Goal: Task Accomplishment & Management: Manage account settings

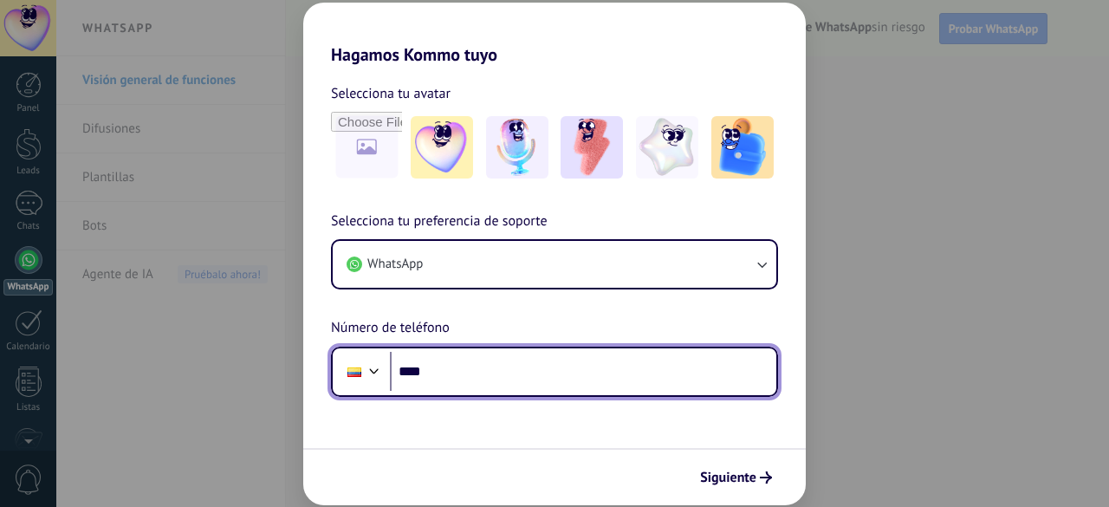
click at [497, 372] on input "****" at bounding box center [583, 372] width 386 height 40
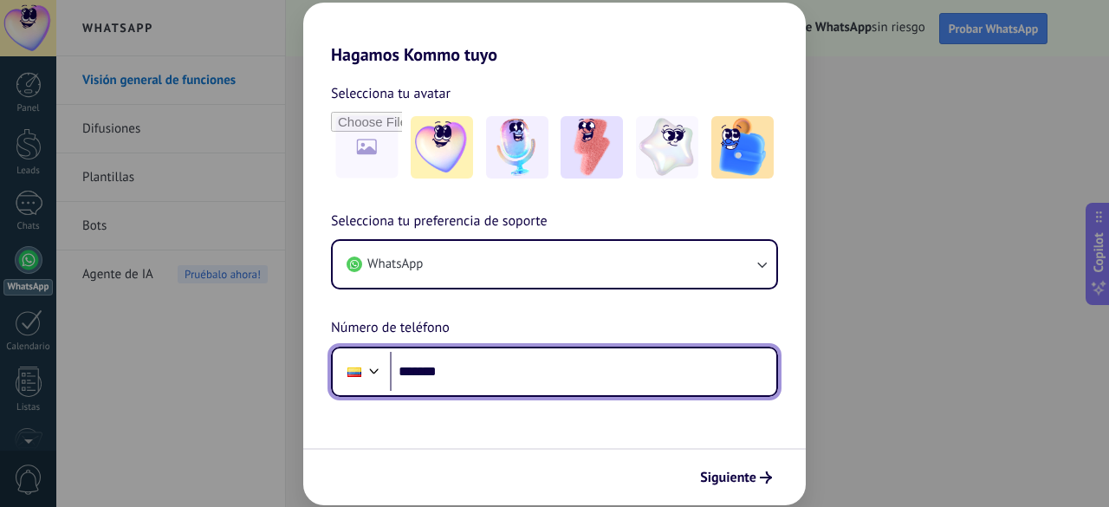
click at [497, 372] on input "*******" at bounding box center [583, 372] width 386 height 40
type input "**********"
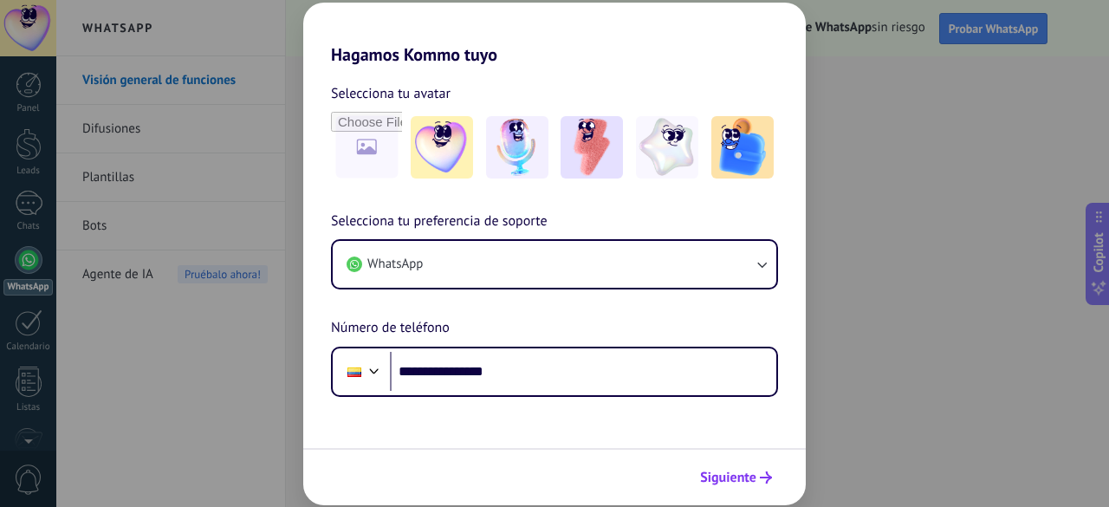
click at [732, 477] on span "Siguiente" at bounding box center [728, 477] width 56 height 12
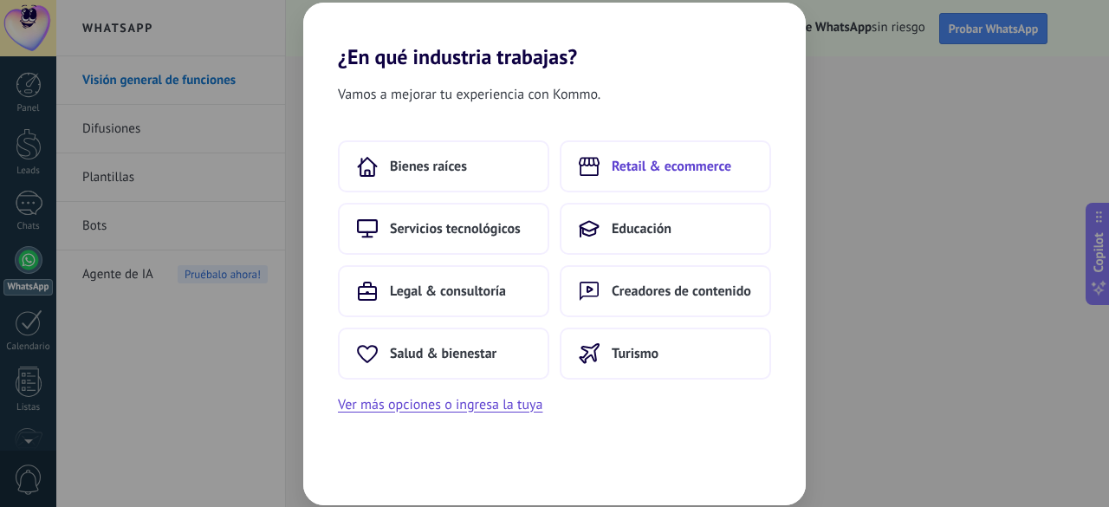
click at [648, 165] on span "Retail & ecommerce" at bounding box center [672, 166] width 120 height 17
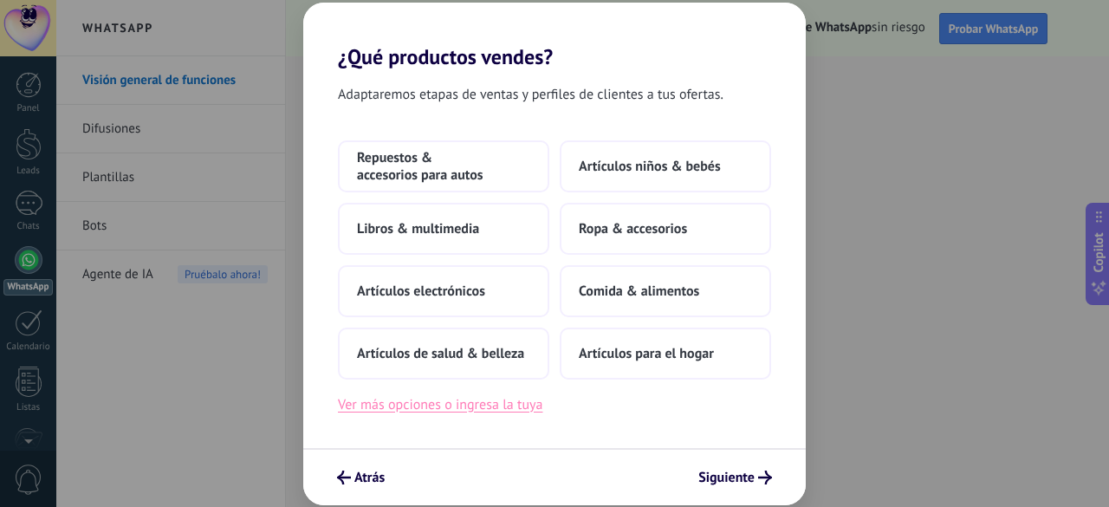
click at [490, 401] on button "Ver más opciones o ingresa la tuya" at bounding box center [440, 404] width 204 height 23
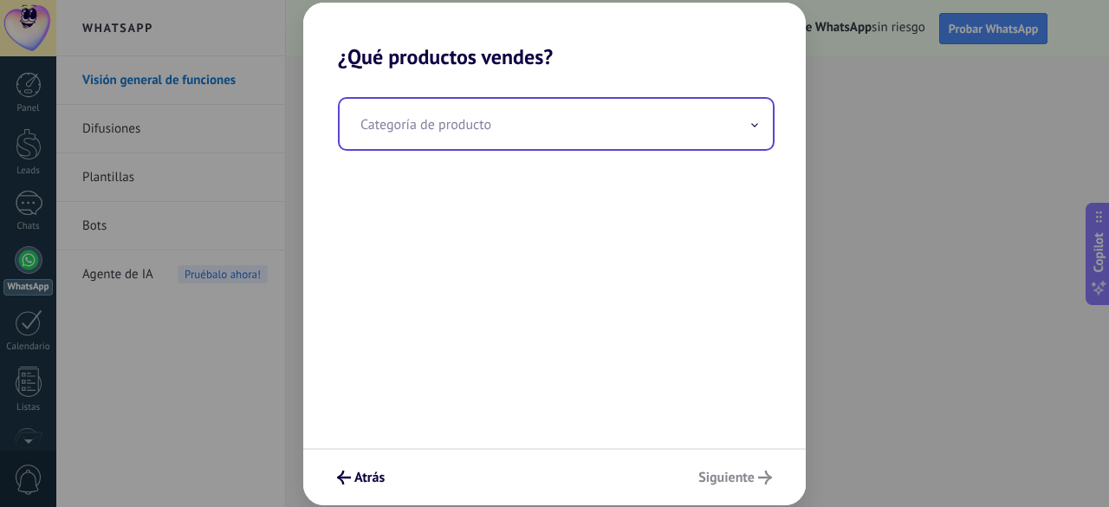
click at [390, 103] on input "text" at bounding box center [556, 124] width 433 height 50
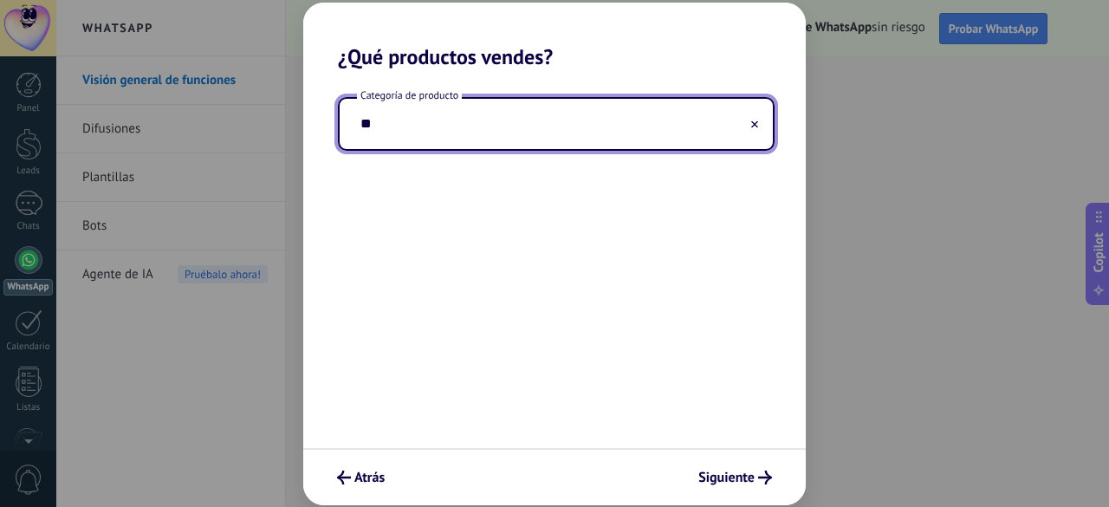
type input "*"
type input "**********"
drag, startPoint x: 366, startPoint y: 124, endPoint x: 634, endPoint y: 133, distance: 268.7
click at [634, 133] on input "**********" at bounding box center [556, 124] width 433 height 50
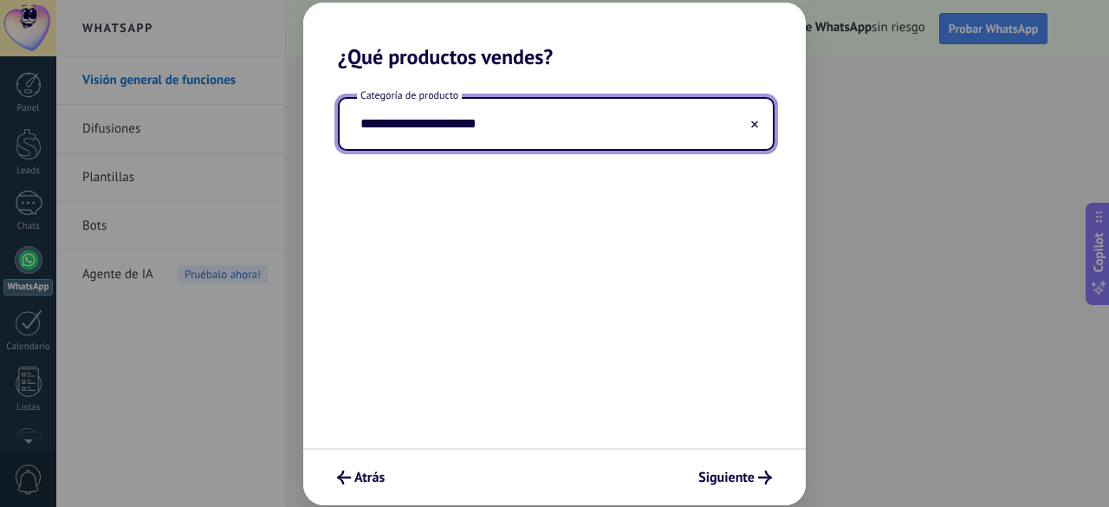
click at [634, 133] on input "**********" at bounding box center [556, 124] width 433 height 50
type input "**********"
click at [743, 475] on span "Siguiente" at bounding box center [726, 477] width 56 height 12
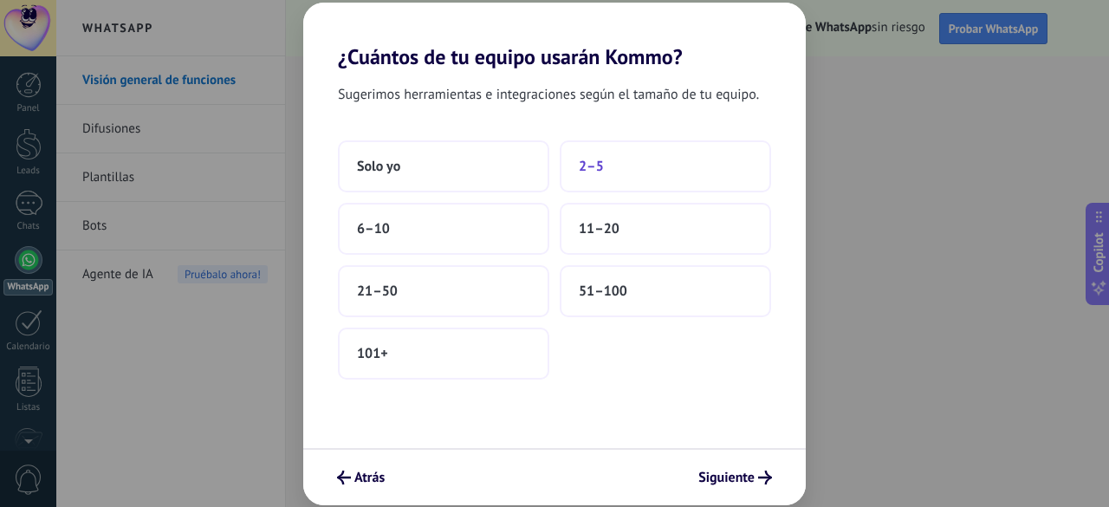
click at [582, 159] on span "2–5" at bounding box center [591, 166] width 25 height 17
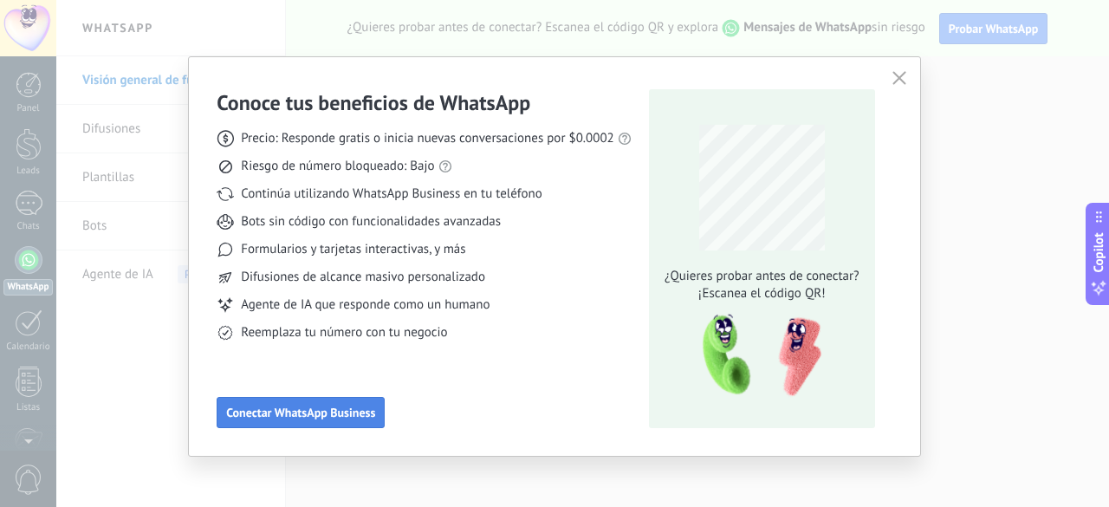
click at [360, 406] on span "Conectar WhatsApp Business" at bounding box center [300, 412] width 149 height 12
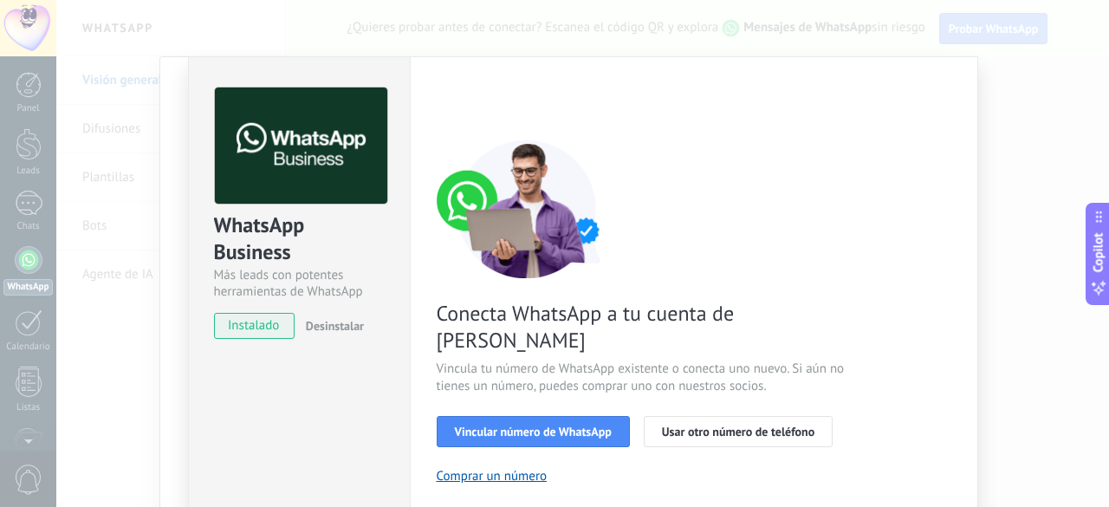
click at [269, 327] on span "instalado" at bounding box center [254, 326] width 79 height 26
click at [593, 425] on span "Vincular número de WhatsApp" at bounding box center [533, 431] width 157 height 12
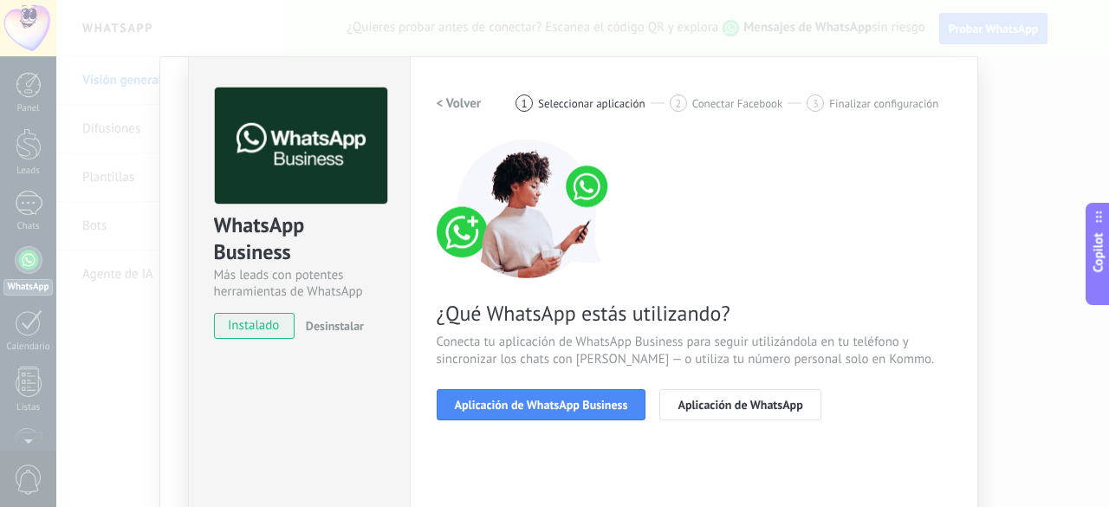
click at [264, 323] on span "instalado" at bounding box center [254, 326] width 79 height 26
click at [530, 412] on button "Aplicación de WhatsApp Business" at bounding box center [542, 404] width 210 height 31
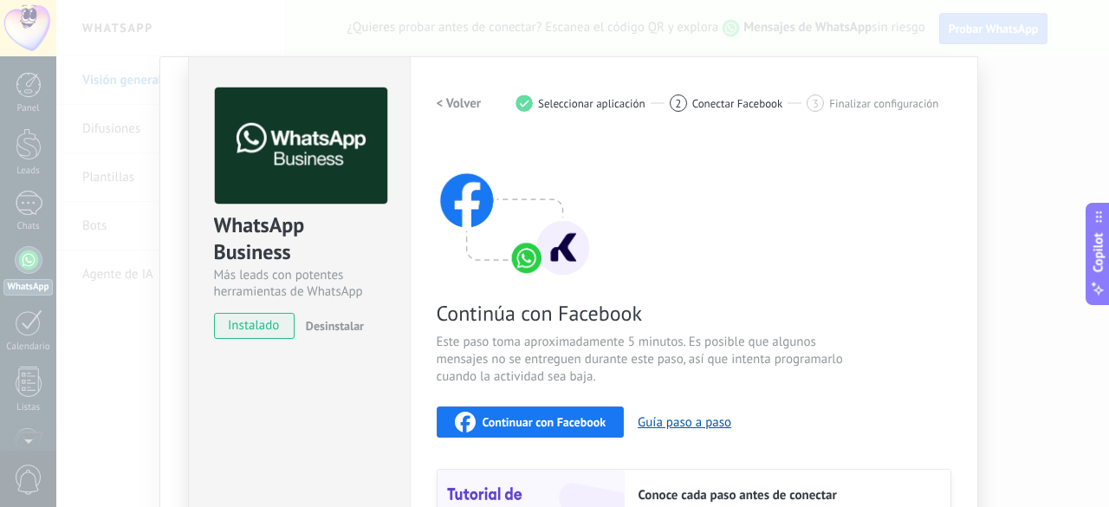
click at [270, 327] on span "instalado" at bounding box center [254, 326] width 79 height 26
click at [1079, 230] on div "WhatsApp Business Más leads con potentes herramientas de WhatsApp instalado Des…" at bounding box center [582, 253] width 1053 height 507
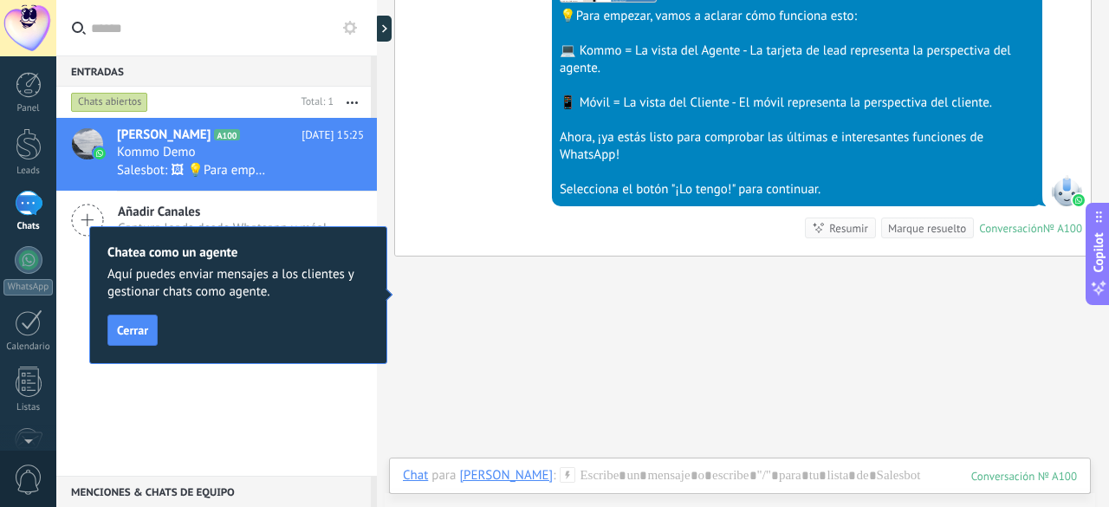
scroll to position [706, 0]
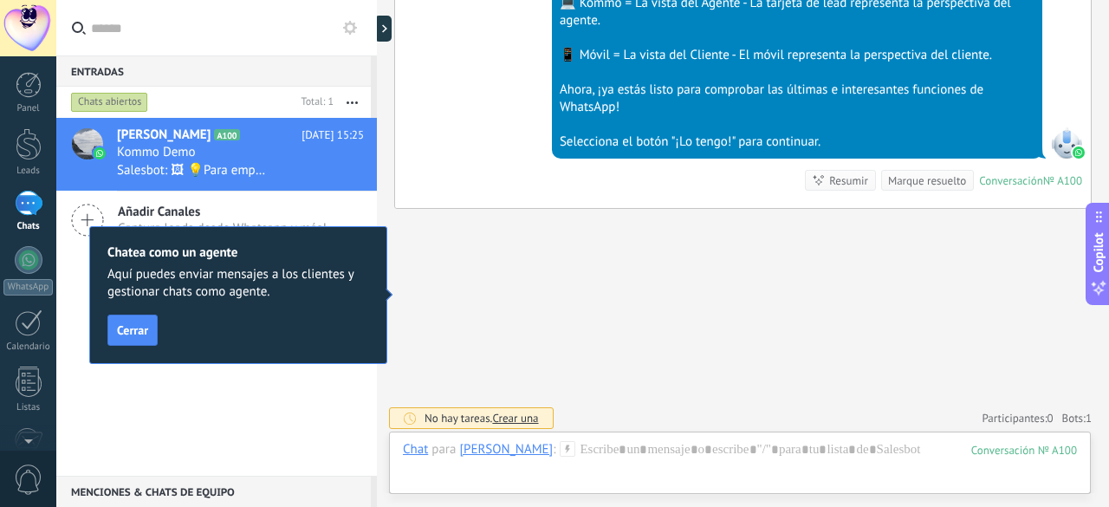
click at [148, 313] on div "Chatea como un agente Aquí puedes enviar mensajes a los clientes y gestionar ch…" at bounding box center [238, 295] width 298 height 138
click at [127, 342] on button "Cerrar" at bounding box center [132, 330] width 50 height 31
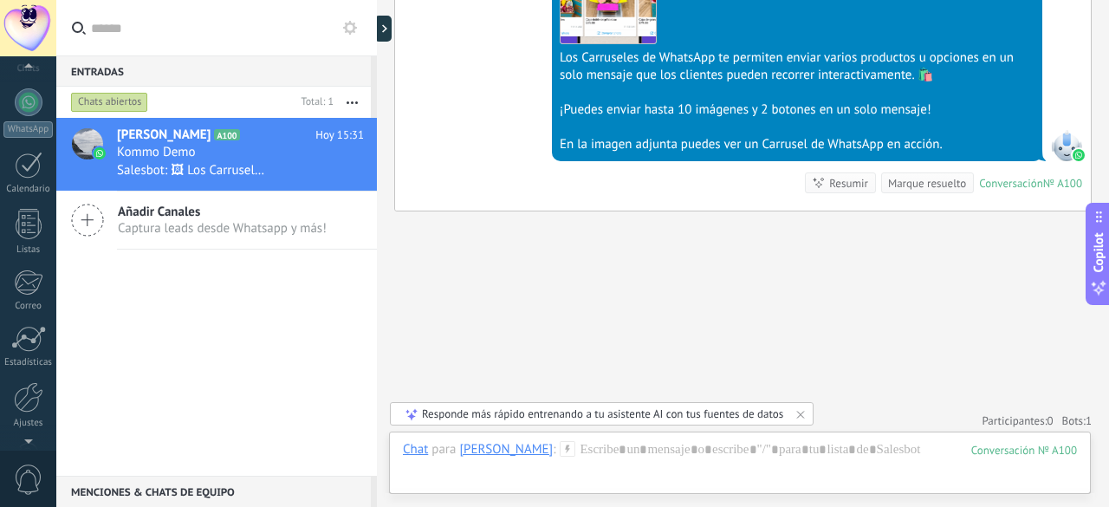
scroll to position [212, 0]
click at [30, 353] on div at bounding box center [28, 343] width 29 height 30
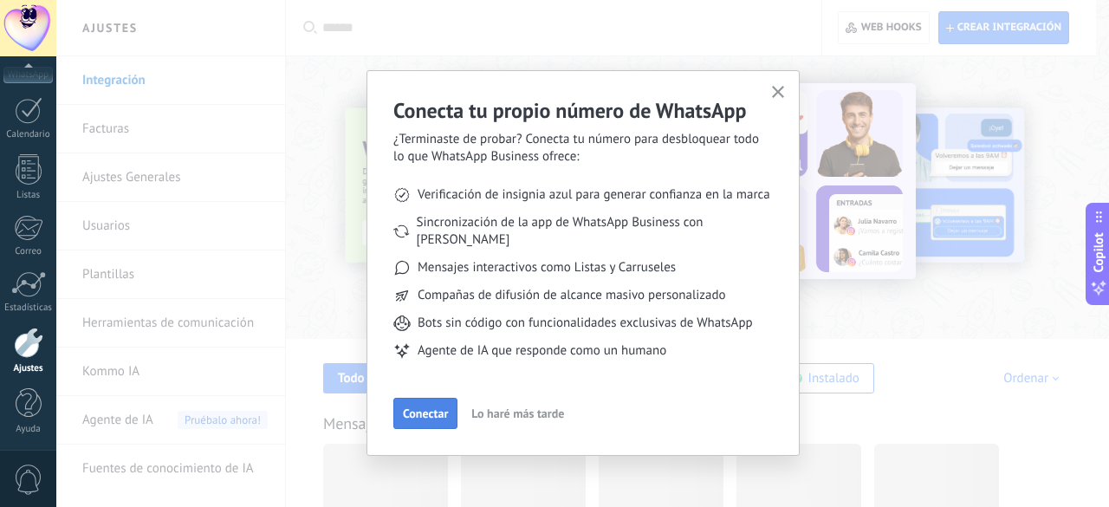
click at [439, 407] on span "Conectar" at bounding box center [425, 413] width 45 height 12
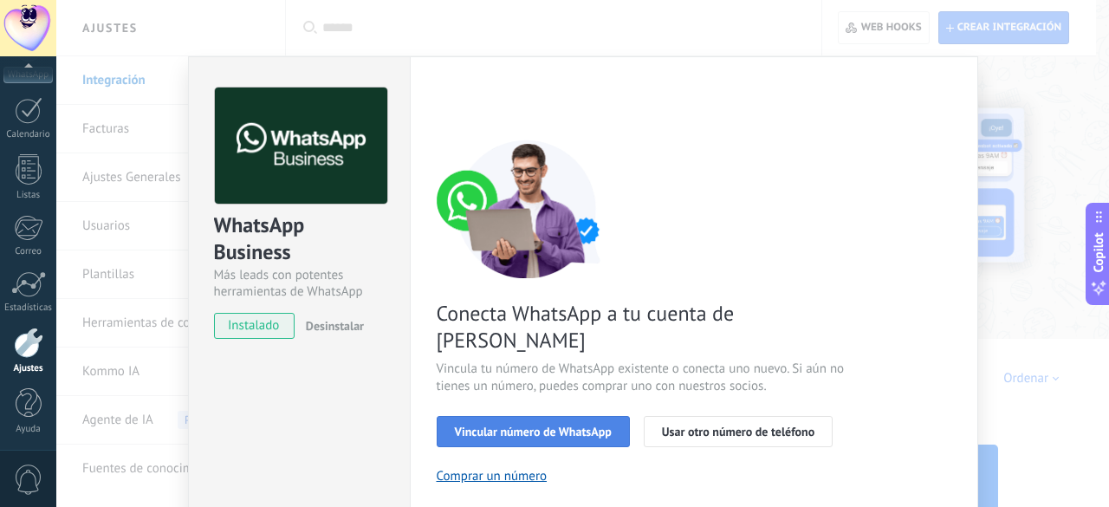
click at [529, 425] on span "Vincular número de WhatsApp" at bounding box center [533, 431] width 157 height 12
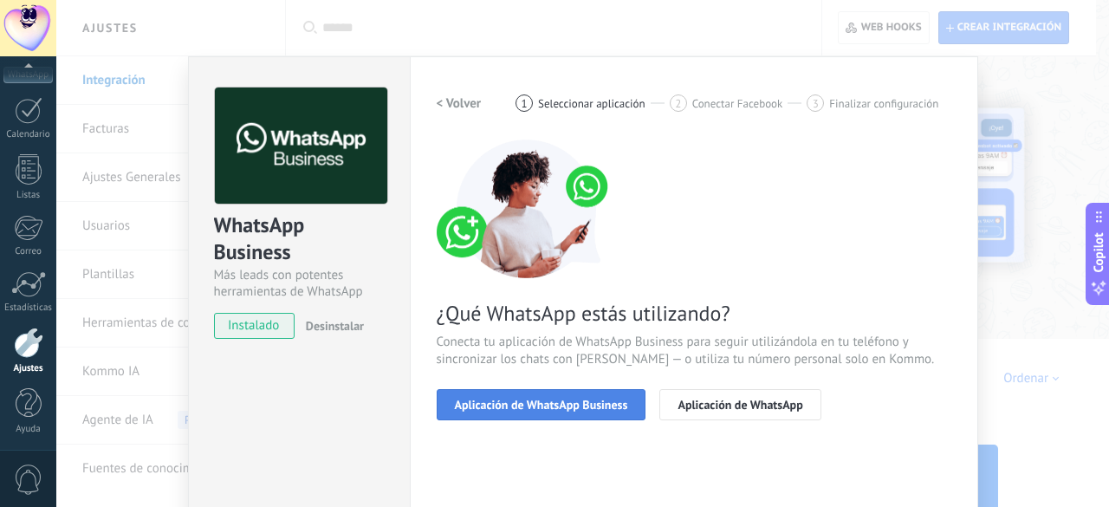
click at [584, 395] on button "Aplicación de WhatsApp Business" at bounding box center [542, 404] width 210 height 31
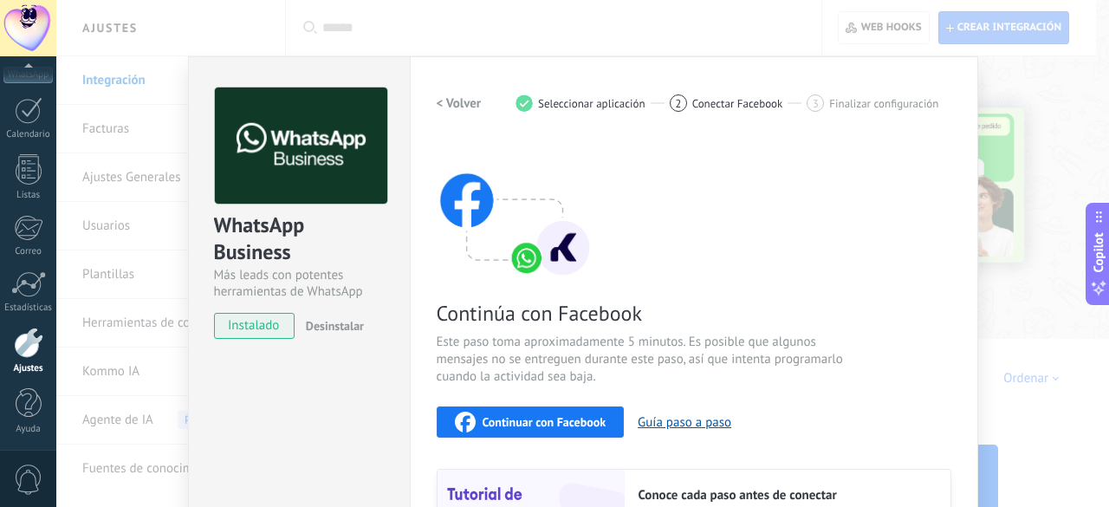
click at [559, 420] on span "Continuar con Facebook" at bounding box center [545, 422] width 124 height 12
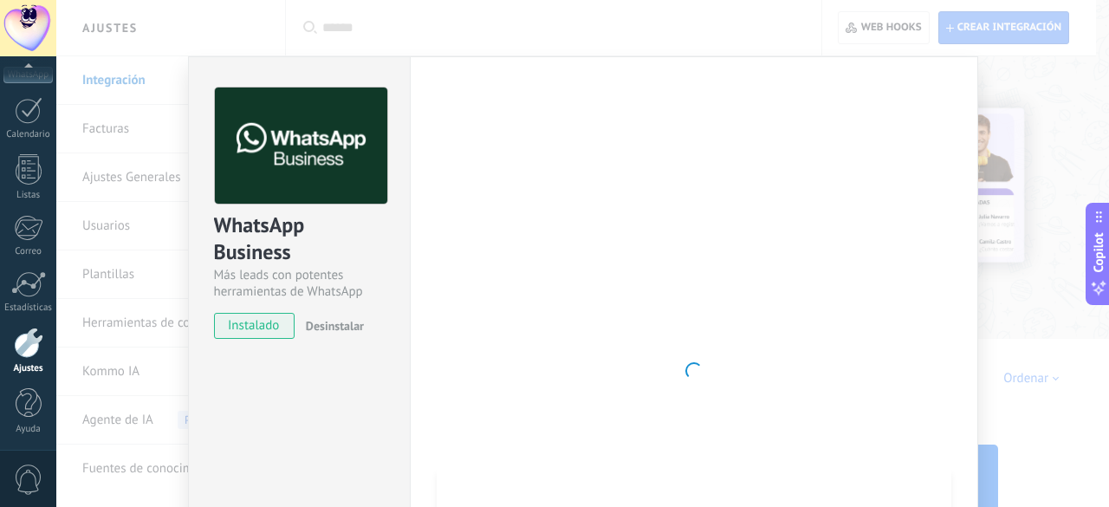
click at [256, 327] on span "instalado" at bounding box center [254, 326] width 79 height 26
click at [258, 328] on span "instalado" at bounding box center [254, 326] width 79 height 26
click at [43, 272] on div at bounding box center [28, 284] width 35 height 26
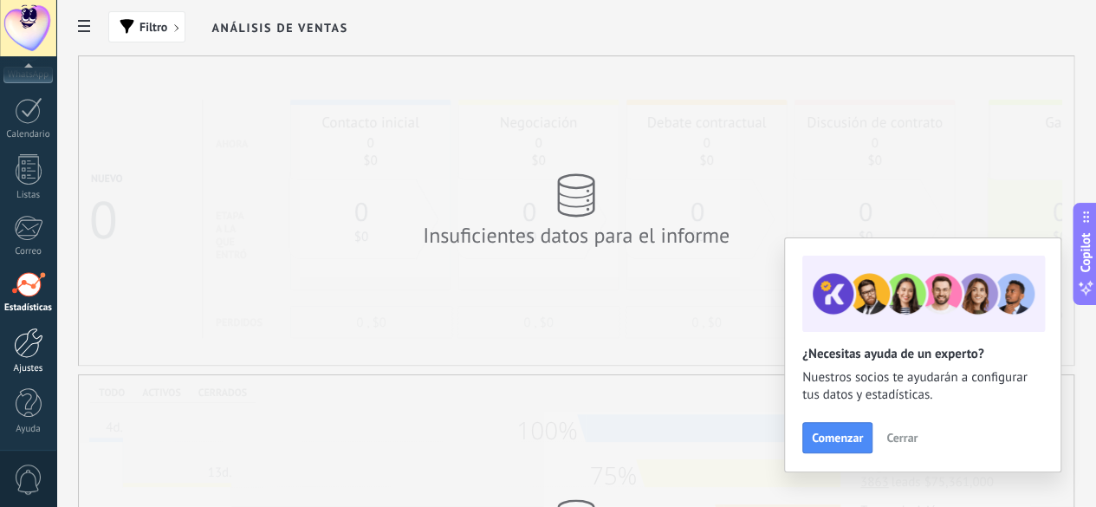
click at [24, 351] on div at bounding box center [28, 343] width 29 height 30
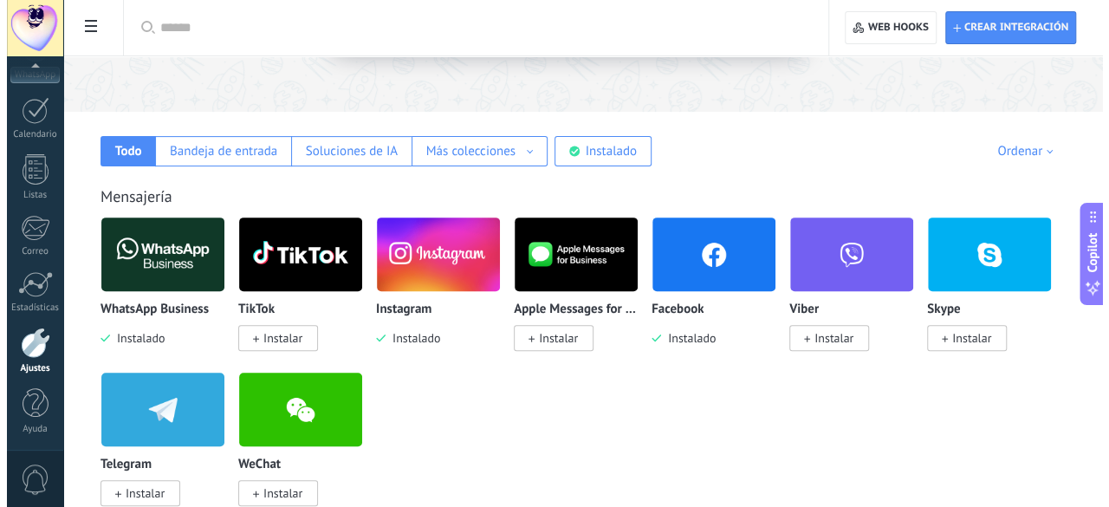
scroll to position [237, 0]
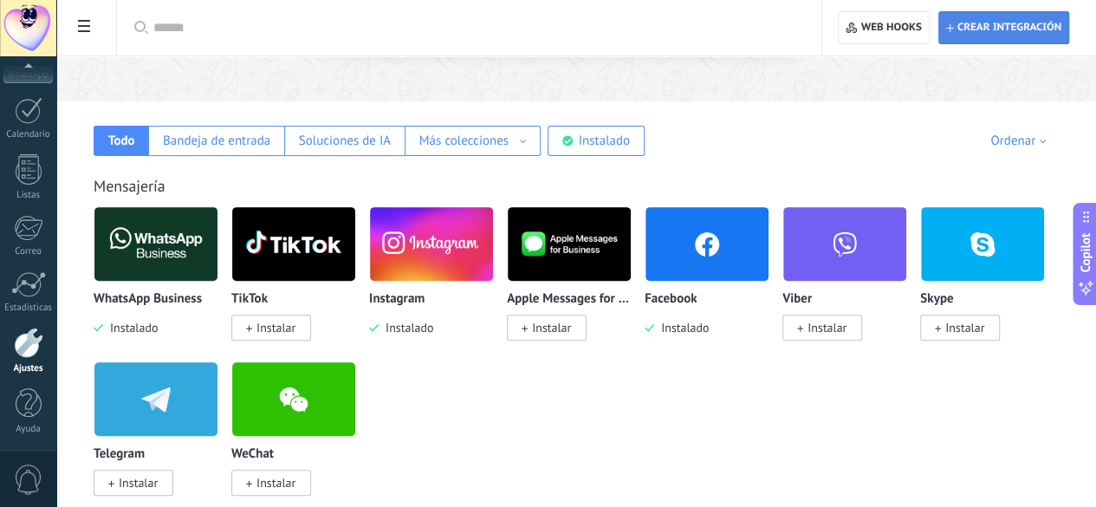
click at [1014, 20] on span "Crear integración" at bounding box center [1003, 27] width 115 height 31
type textarea "**********"
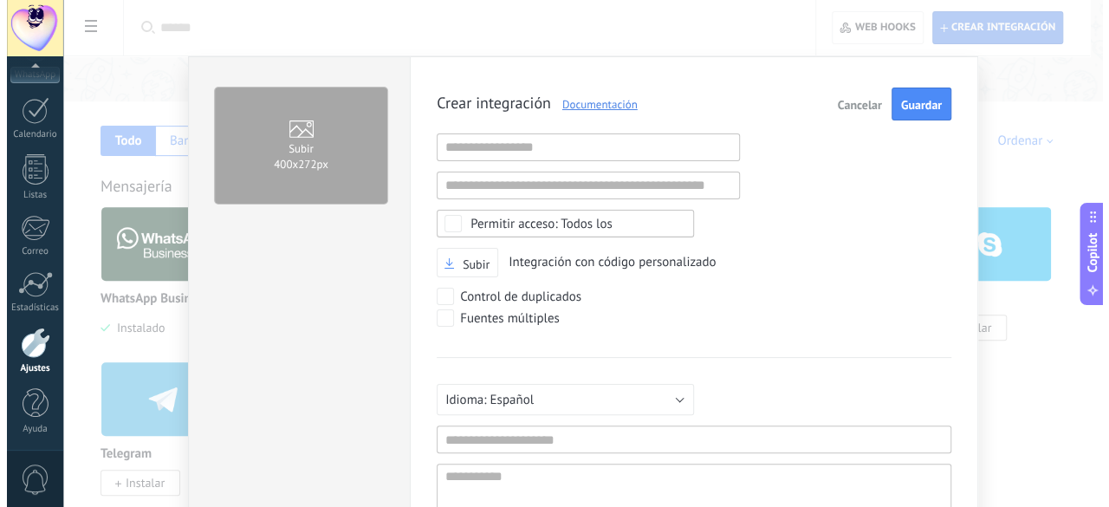
scroll to position [16, 0]
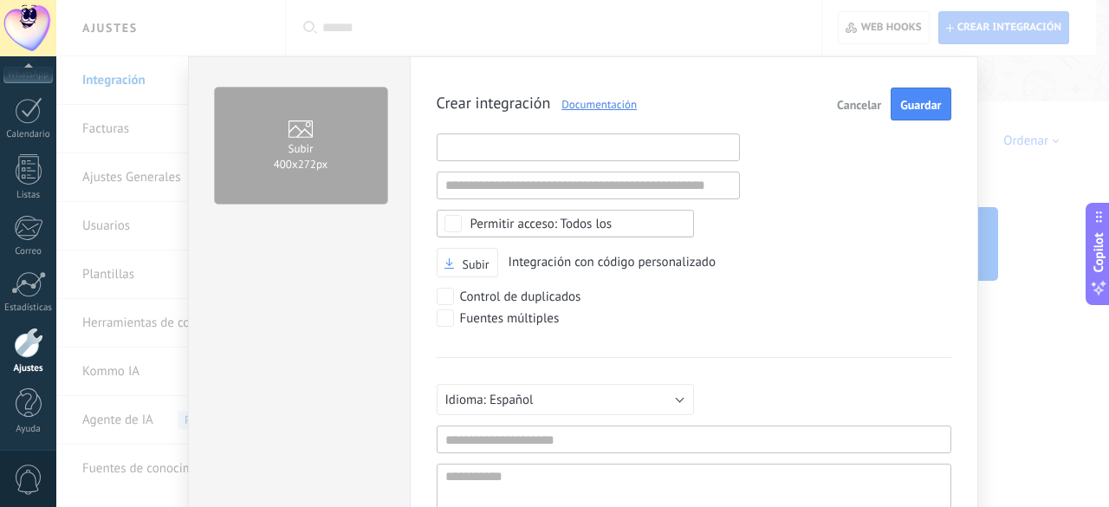
click at [587, 152] on input "text" at bounding box center [588, 147] width 303 height 28
click at [866, 107] on span "Cancelar" at bounding box center [859, 105] width 44 height 12
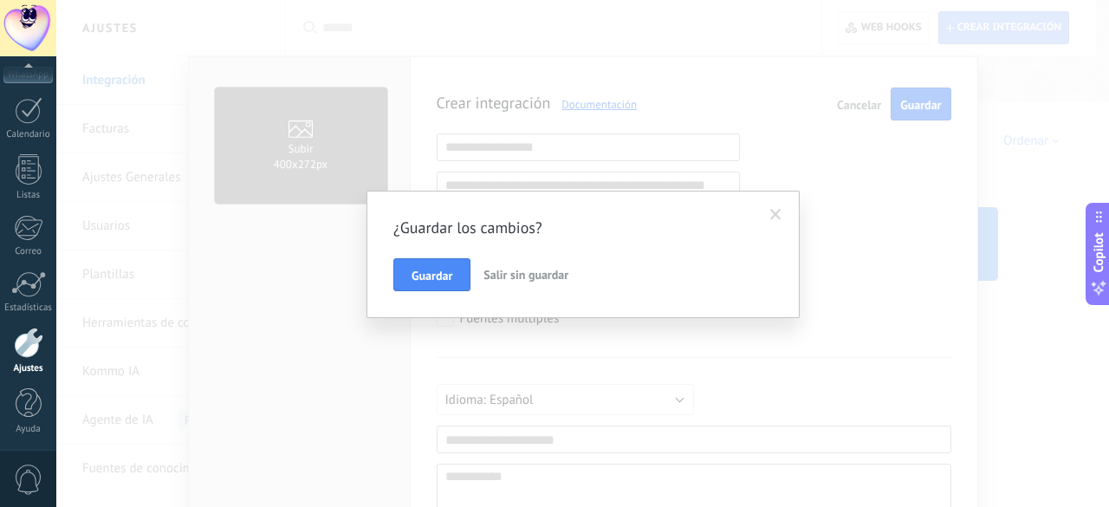
click at [544, 273] on span "Salir sin guardar" at bounding box center [525, 275] width 85 height 16
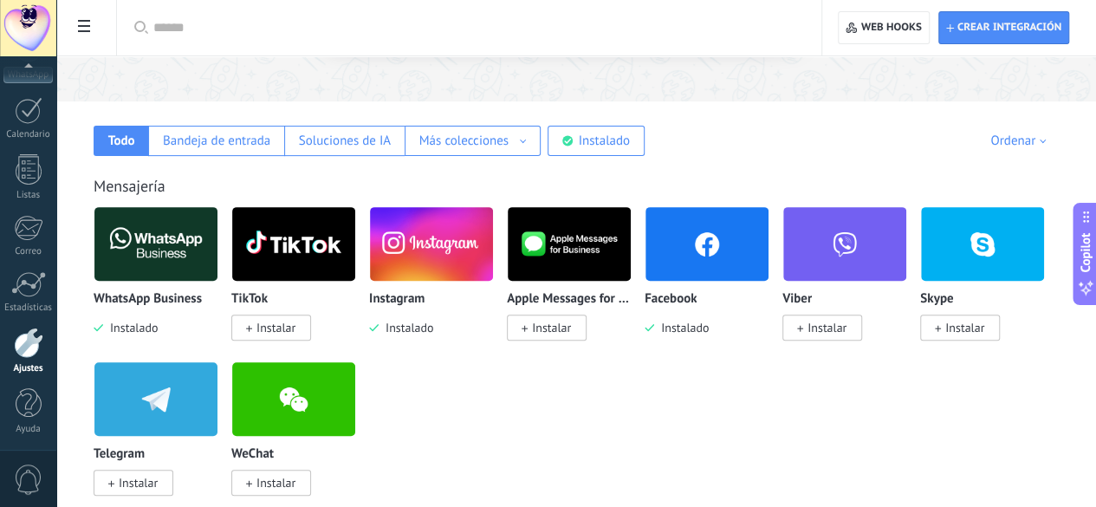
click at [158, 322] on span "Instalado" at bounding box center [130, 328] width 55 height 16
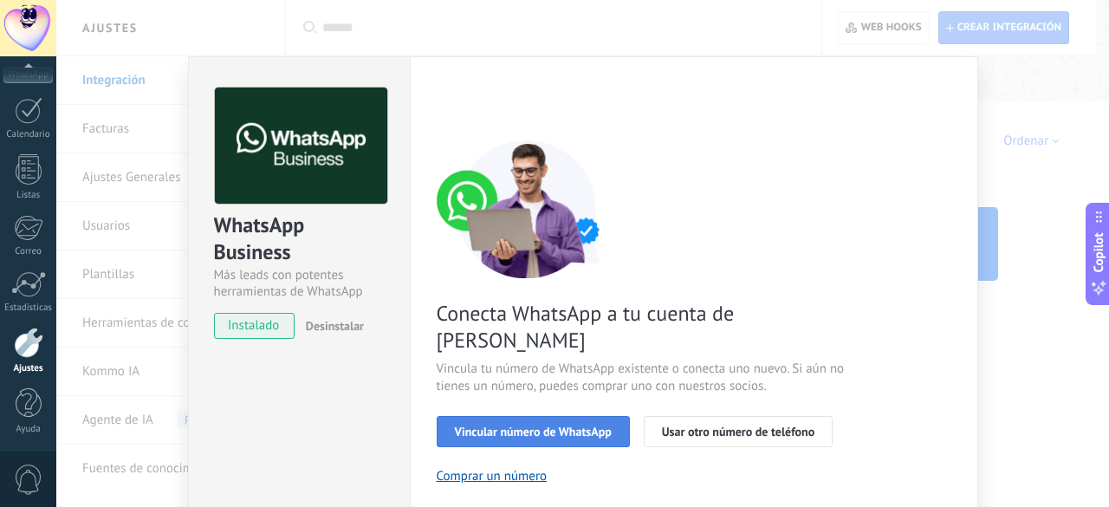
click at [542, 425] on span "Vincular número de WhatsApp" at bounding box center [533, 431] width 157 height 12
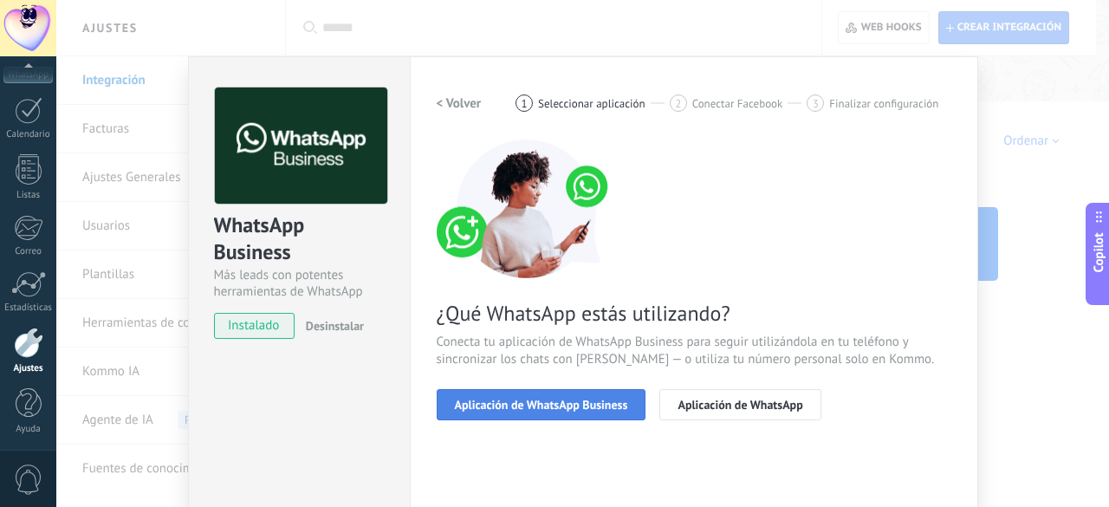
click at [545, 399] on span "Aplicación de WhatsApp Business" at bounding box center [541, 405] width 173 height 12
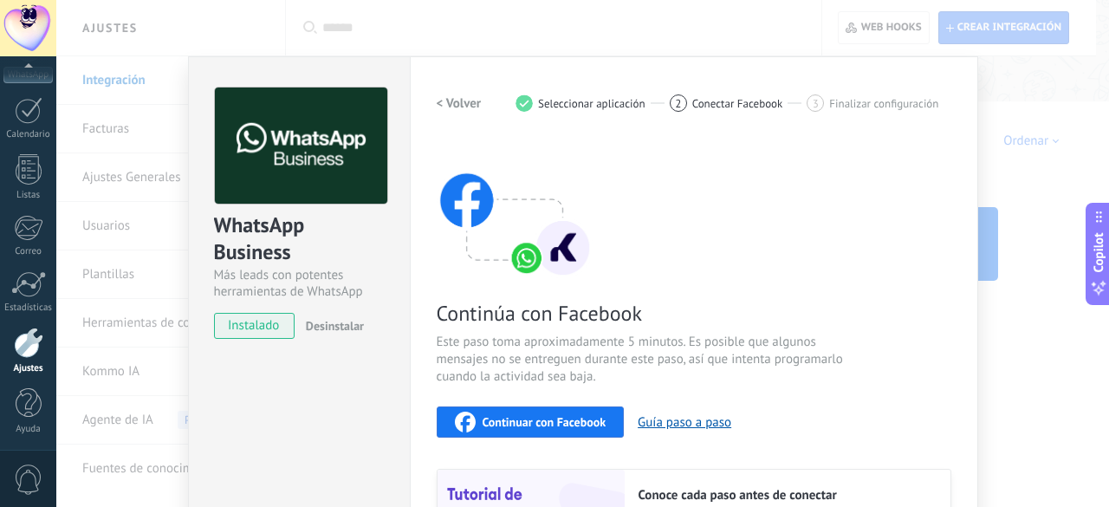
click at [561, 421] on span "Continuar con Facebook" at bounding box center [545, 422] width 124 height 12
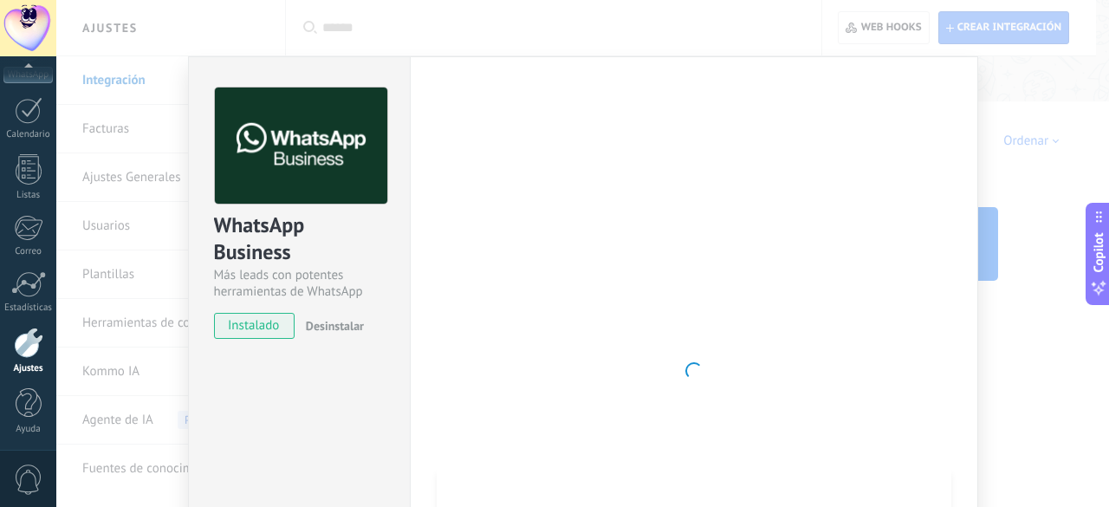
click at [642, 375] on div at bounding box center [694, 371] width 515 height 567
